Goal: Information Seeking & Learning: Learn about a topic

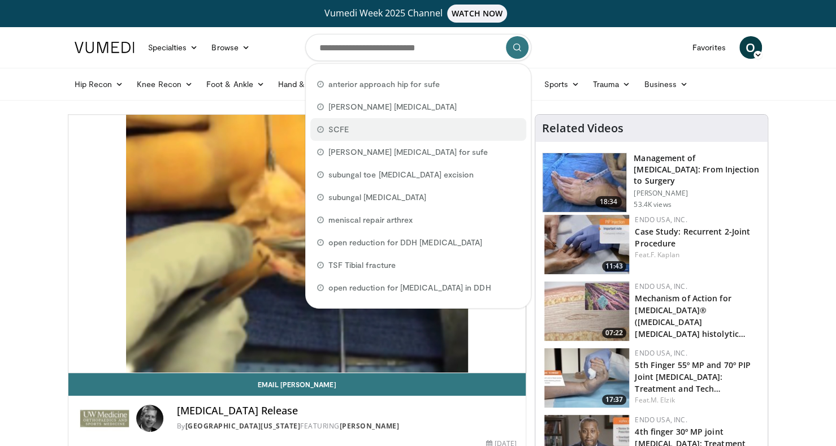
click at [323, 127] on span at bounding box center [320, 129] width 7 height 11
type input "****"
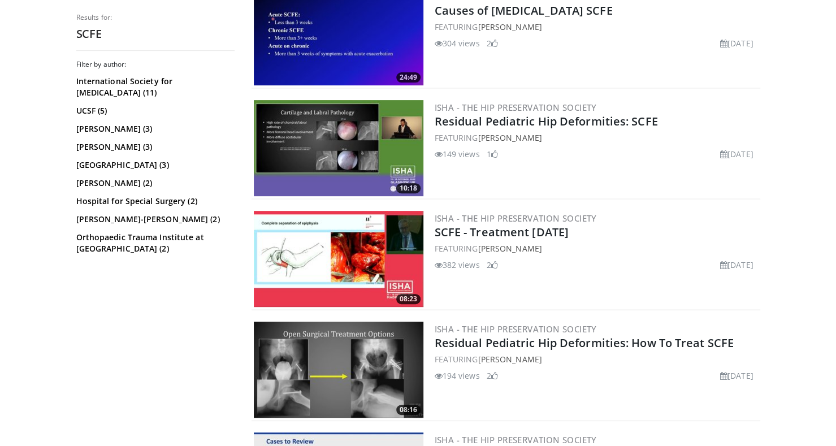
scroll to position [167, 0]
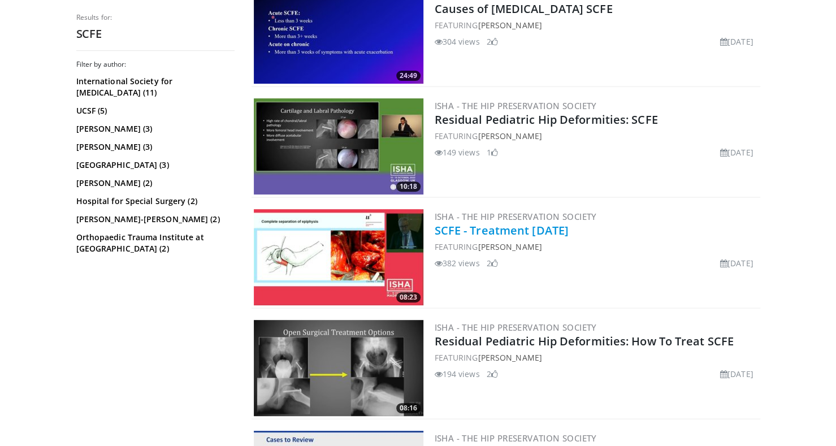
click at [506, 232] on link "SCFE - Treatment [DATE]" at bounding box center [502, 230] width 134 height 15
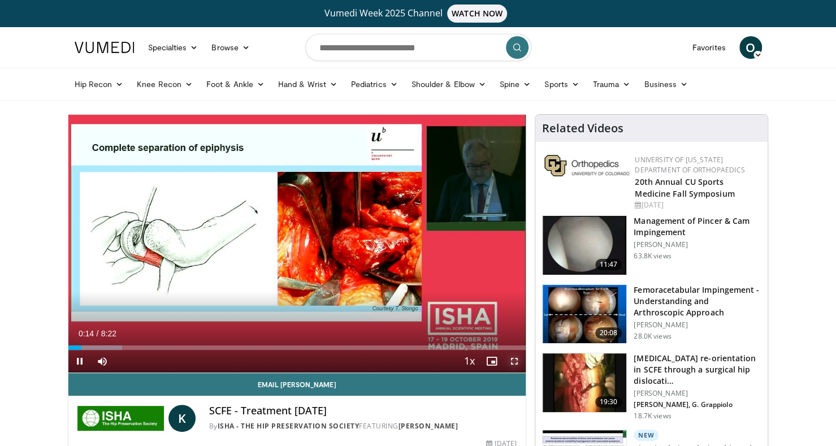
click at [514, 360] on span "Video Player" at bounding box center [514, 361] width 23 height 23
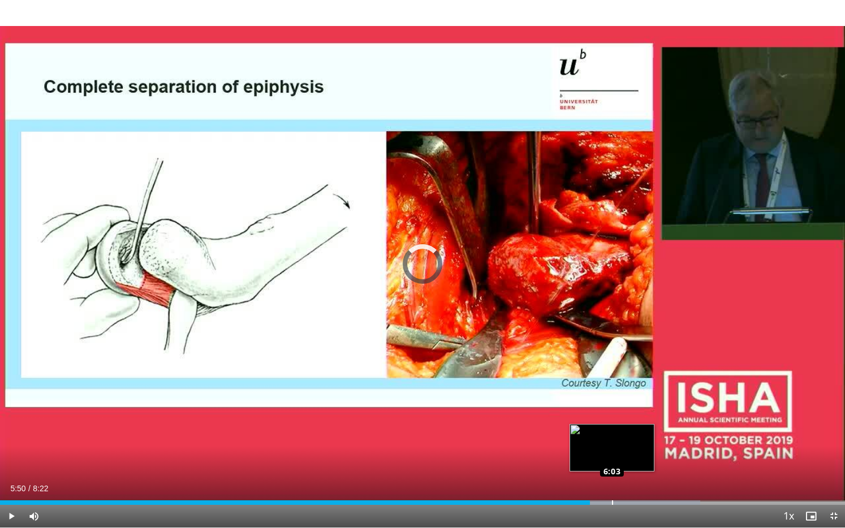
click at [612, 445] on div "Loaded : 82.88% 6:03 6:03" at bounding box center [422, 502] width 845 height 5
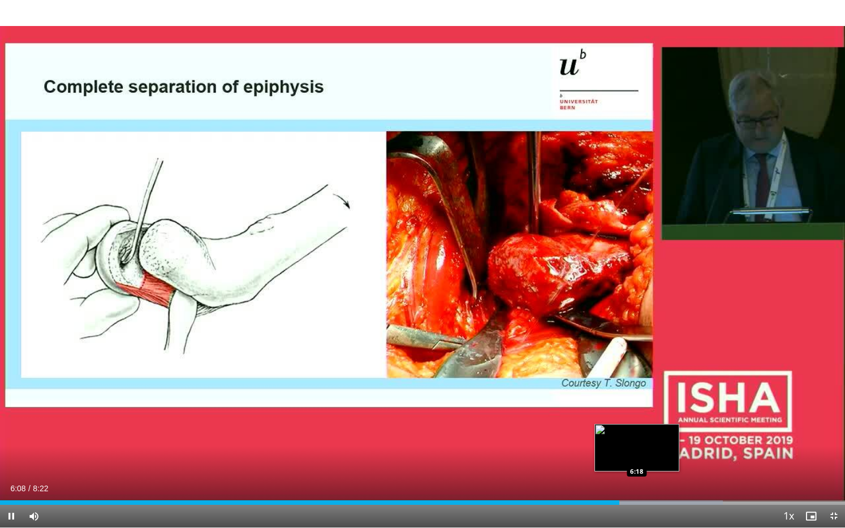
click at [637, 445] on div "Loaded : 85.56% 6:08 6:18" at bounding box center [422, 502] width 845 height 5
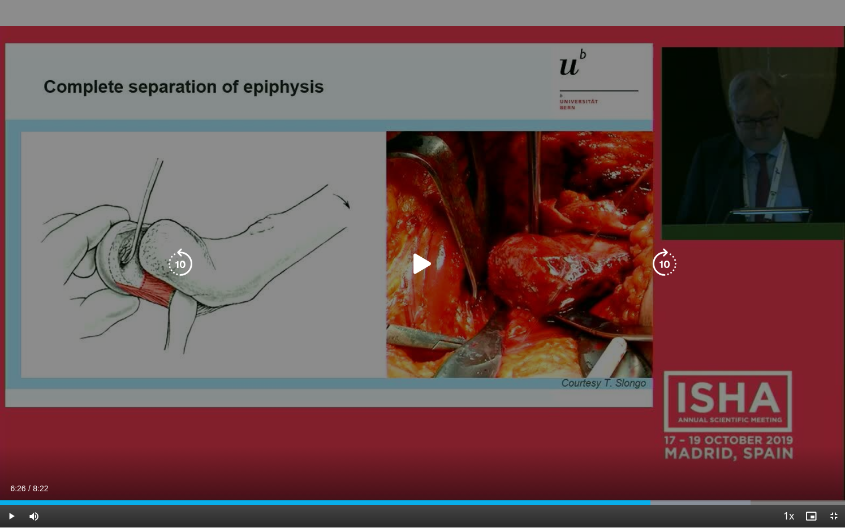
click at [650, 445] on div "Progress Bar" at bounding box center [670, 502] width 158 height 5
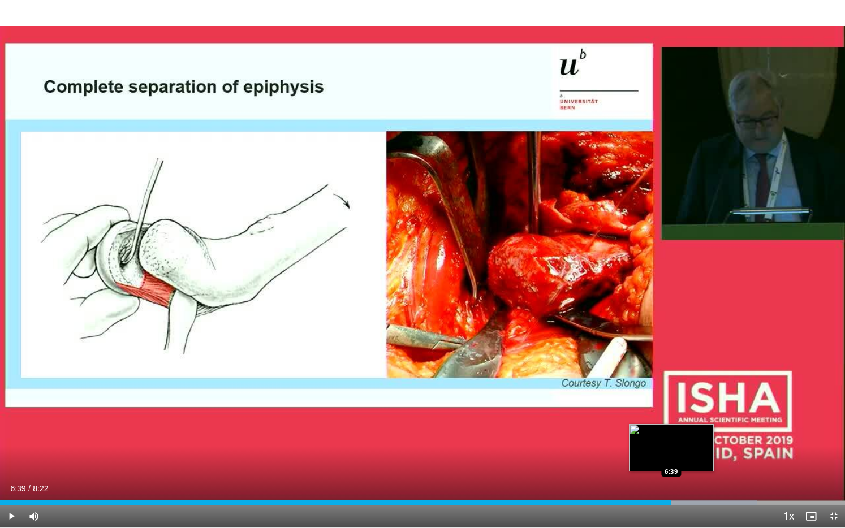
click at [671, 445] on div "Loaded : 89.53% 6:27 6:39" at bounding box center [422, 499] width 845 height 11
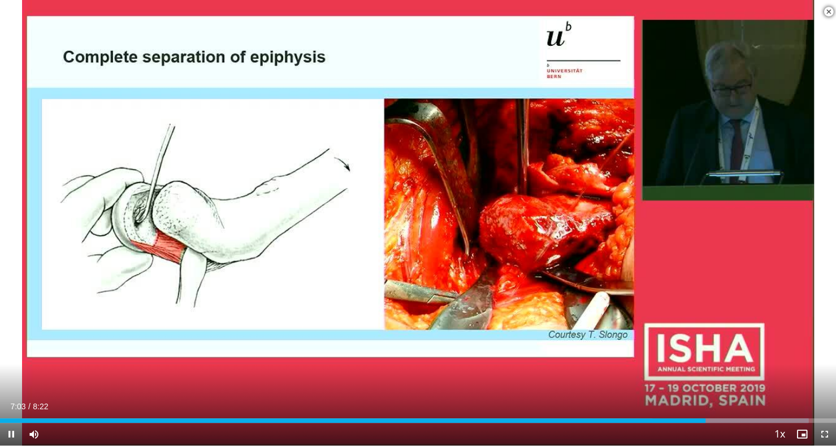
scroll to position [382, 0]
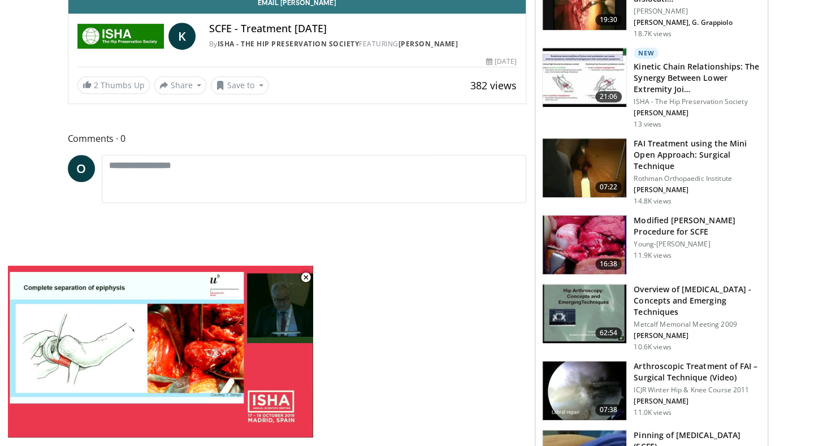
click at [599, 239] on img at bounding box center [585, 244] width 84 height 59
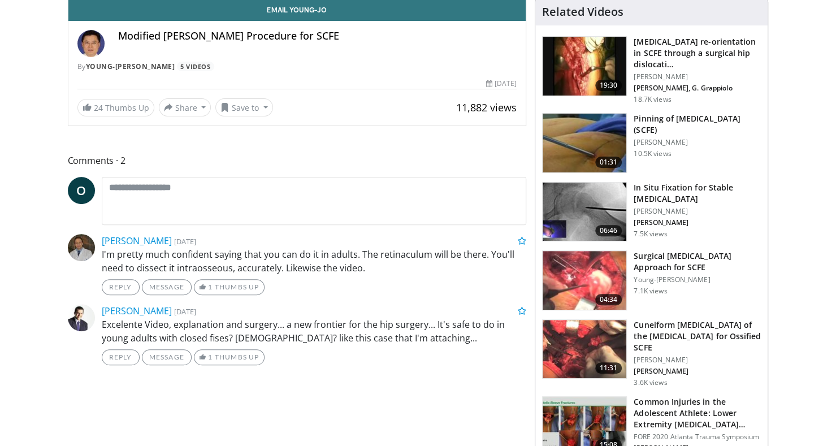
click at [594, 266] on img at bounding box center [585, 280] width 84 height 59
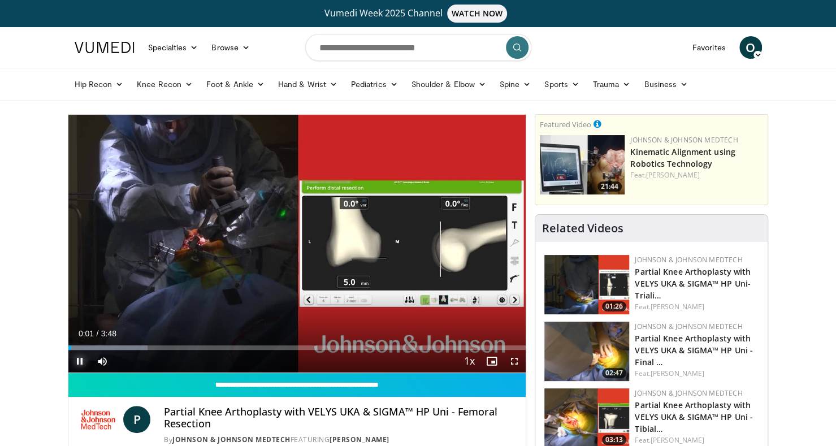
click at [74, 362] on span "Video Player" at bounding box center [79, 361] width 23 height 23
